Goal: Task Accomplishment & Management: Use online tool/utility

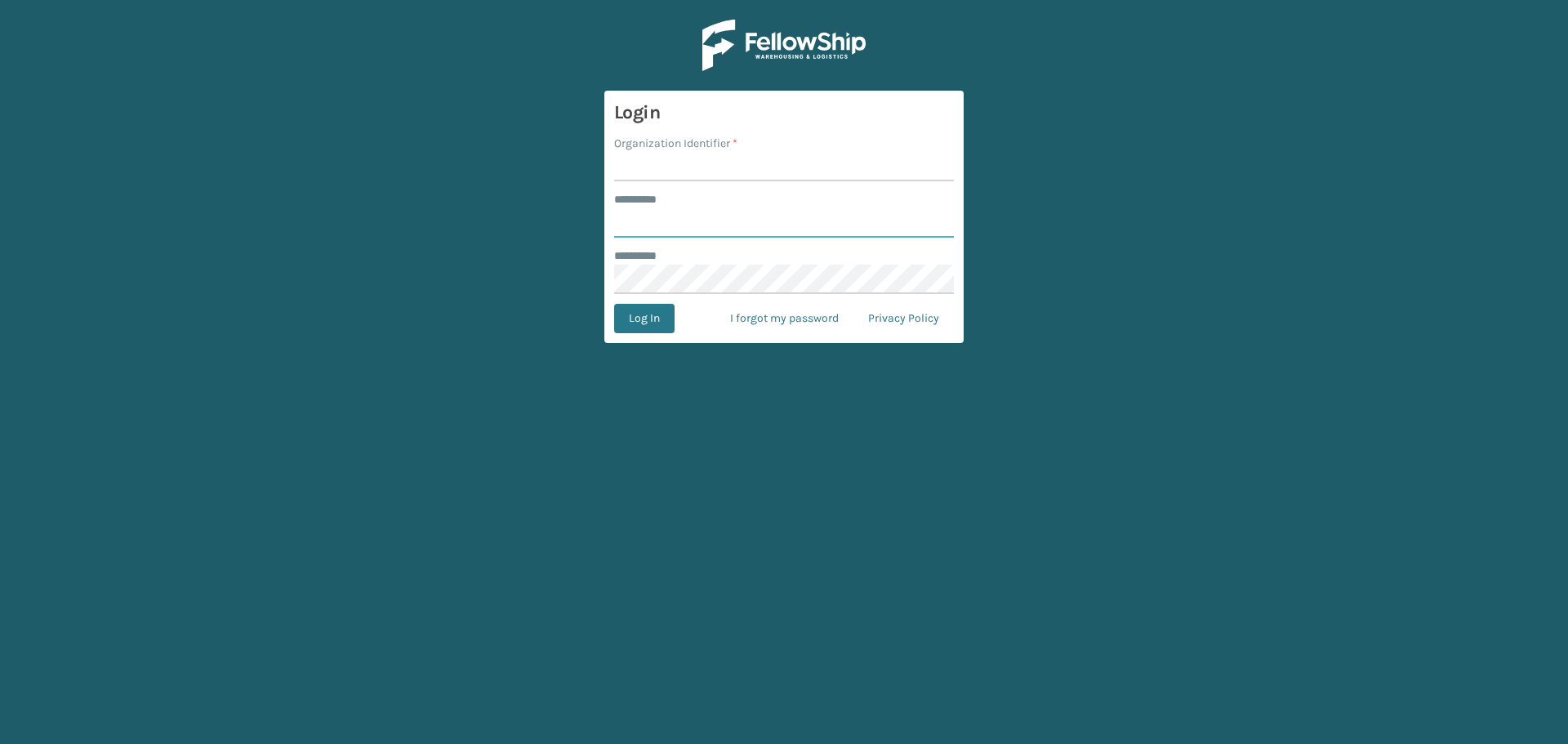
type input "****"
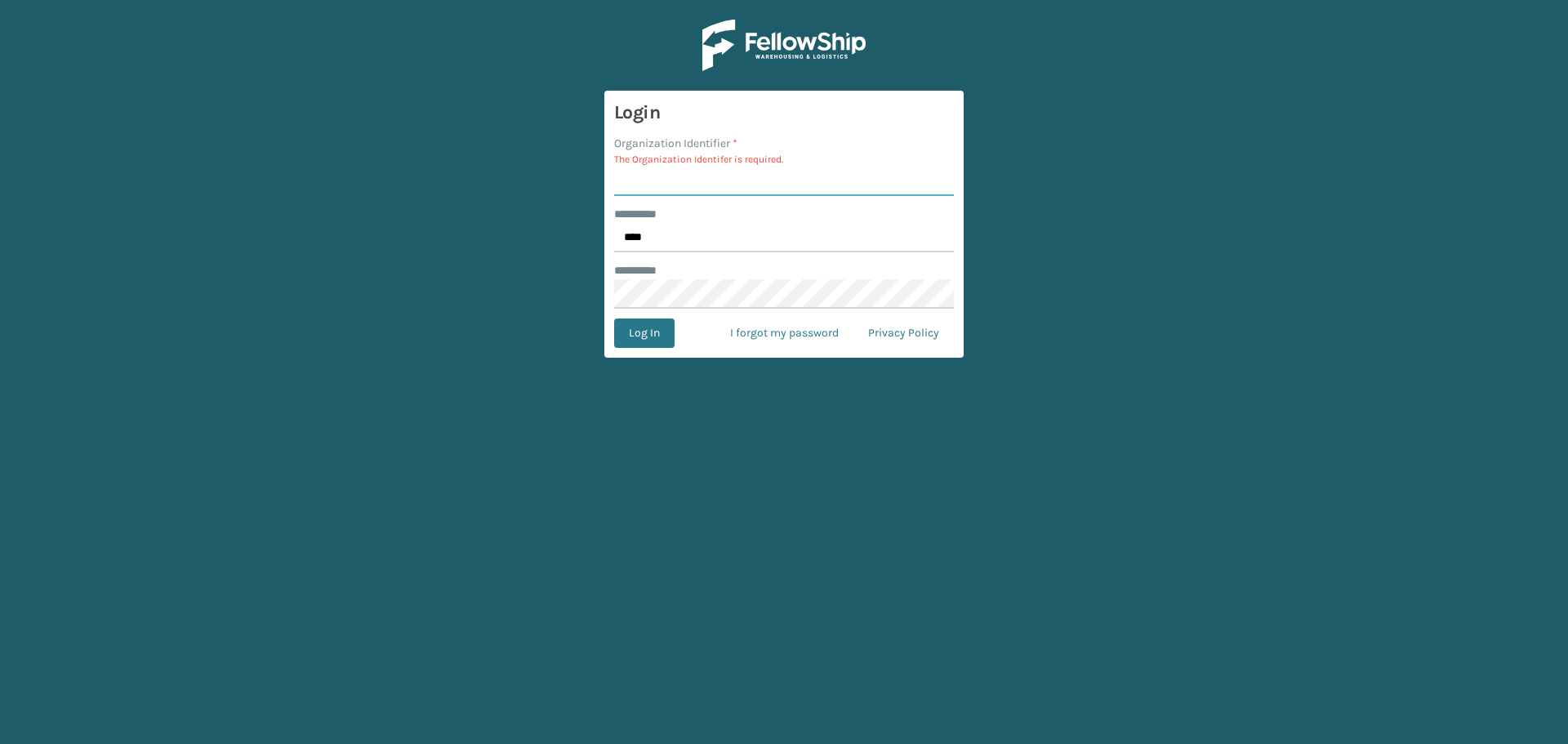
click at [671, 182] on input "Organization Identifier *" at bounding box center [784, 181] width 339 height 30
type input "SleepGeekz Warehouse"
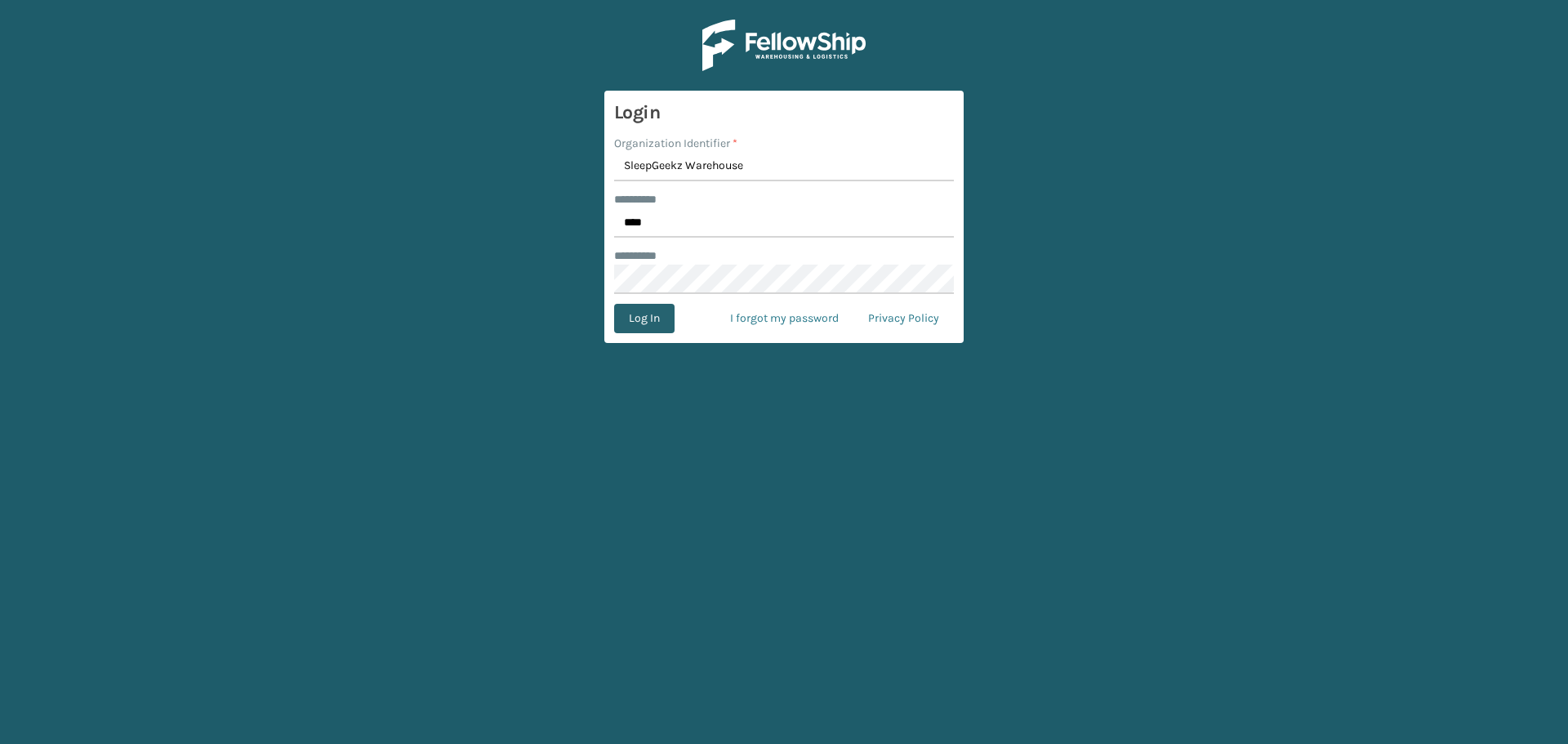
click at [645, 319] on button "Log In" at bounding box center [644, 318] width 60 height 30
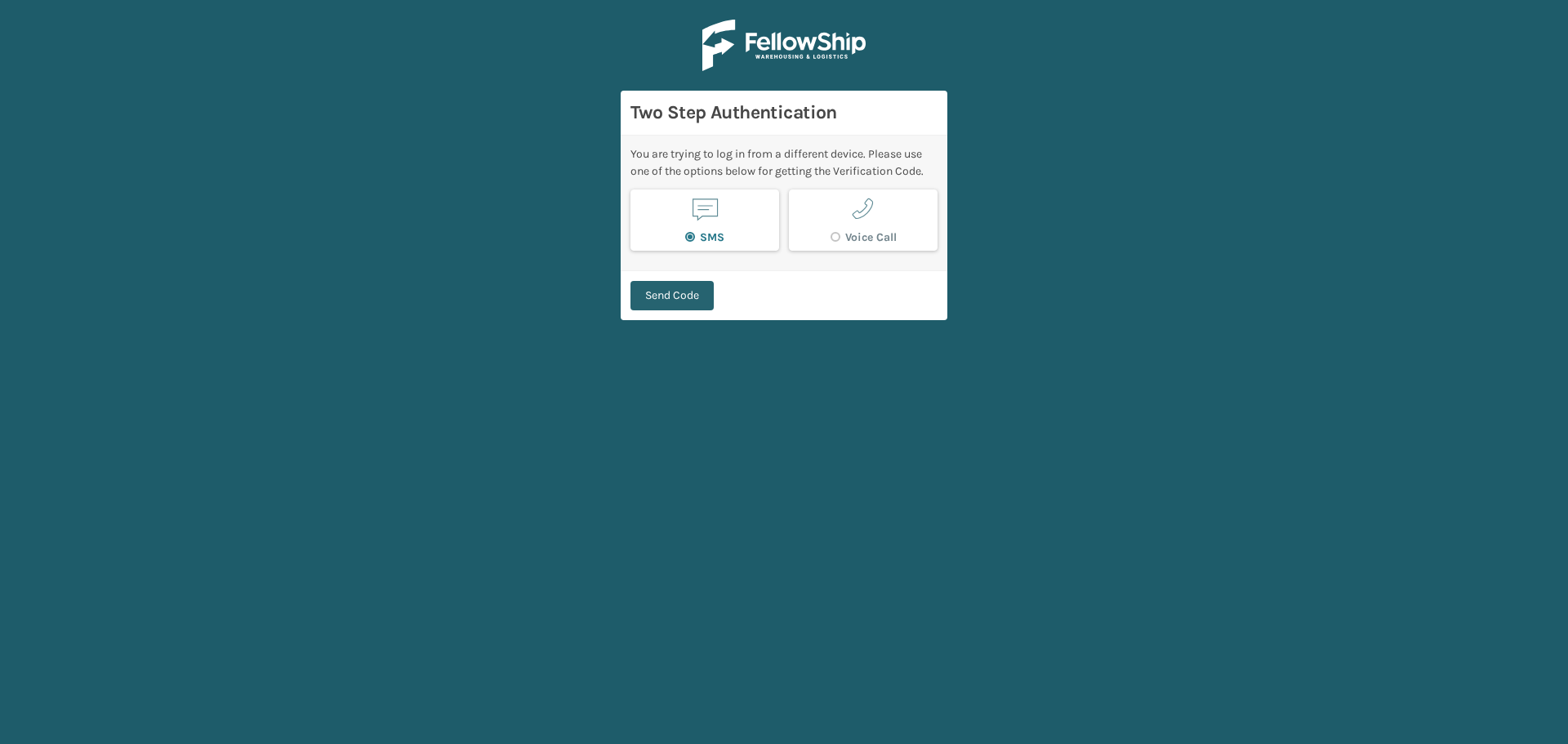
click at [679, 293] on button "Send Code" at bounding box center [671, 295] width 83 height 30
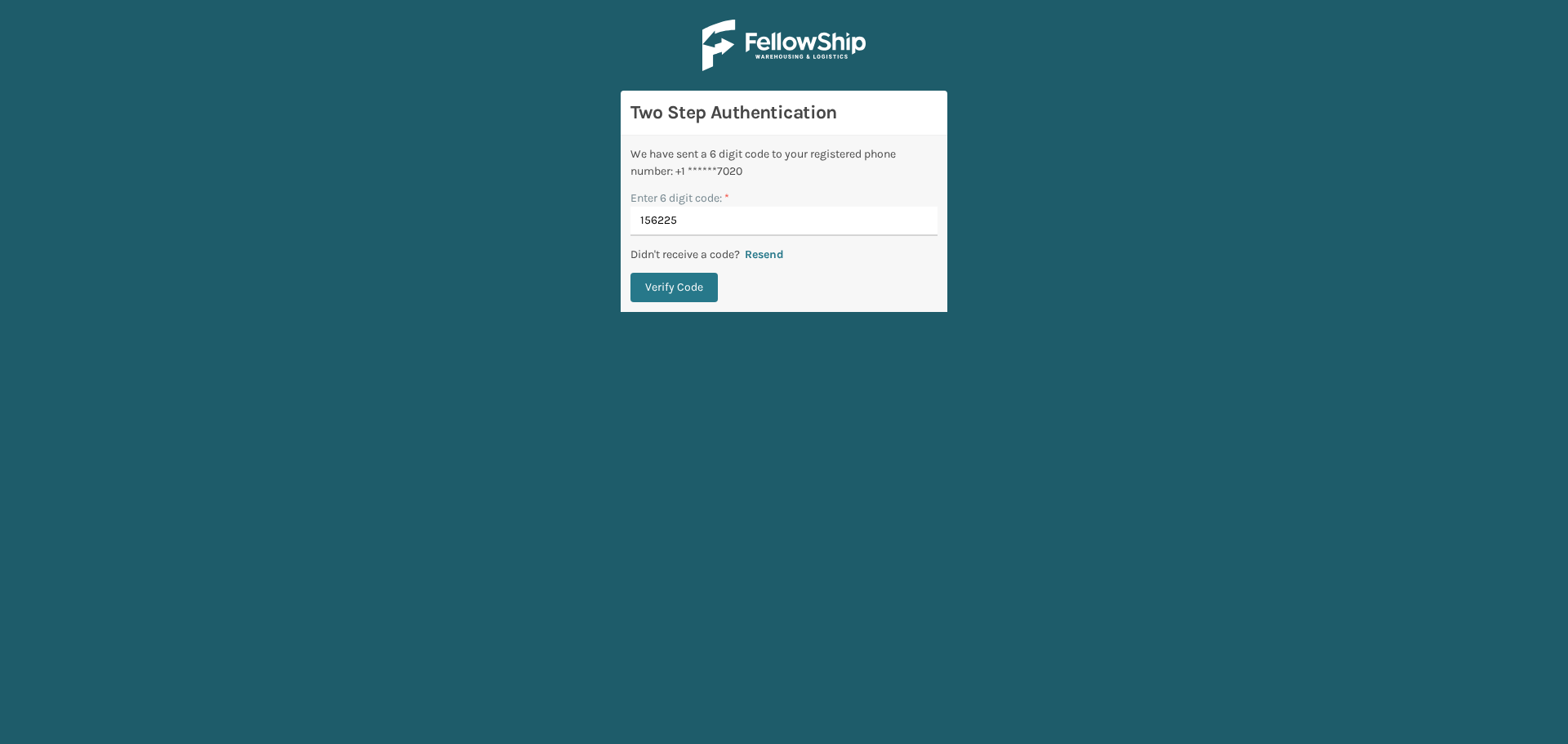
type input "156225"
click at [630, 273] on button "Verify Code" at bounding box center [673, 287] width 87 height 30
